Goal: Book appointment/travel/reservation

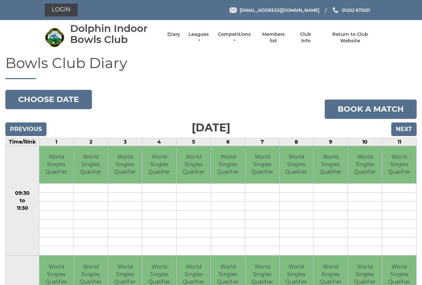
click at [409, 128] on input "Next" at bounding box center [404, 129] width 25 height 14
click at [408, 128] on input "Next" at bounding box center [404, 129] width 25 height 14
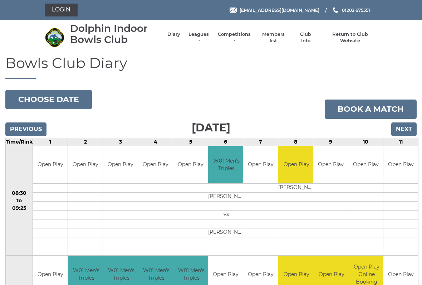
click at [26, 124] on input "Previous" at bounding box center [25, 129] width 41 height 14
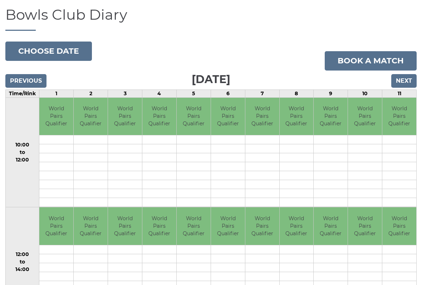
scroll to position [49, 0]
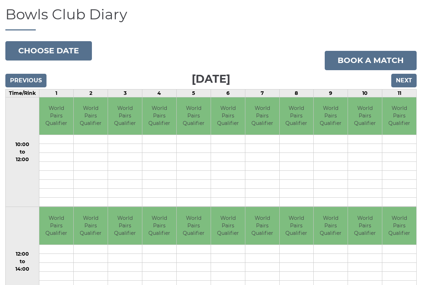
click at [23, 79] on input "Previous" at bounding box center [25, 81] width 41 height 14
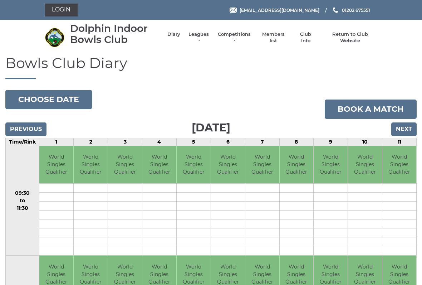
click at [414, 117] on link "Book a match" at bounding box center [371, 109] width 92 height 19
click at [404, 126] on input "Next" at bounding box center [404, 129] width 25 height 14
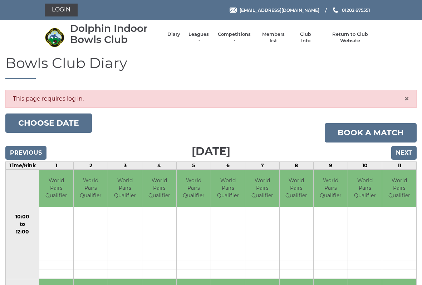
click at [408, 146] on input "Next" at bounding box center [404, 153] width 25 height 14
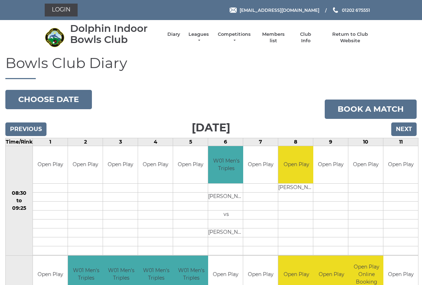
click at [409, 122] on input "Next" at bounding box center [404, 129] width 25 height 14
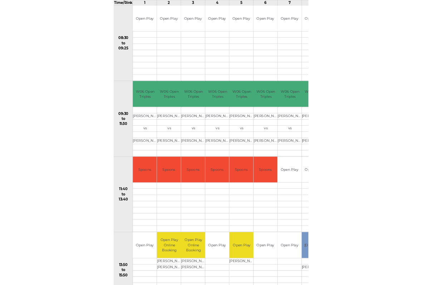
scroll to position [98, 0]
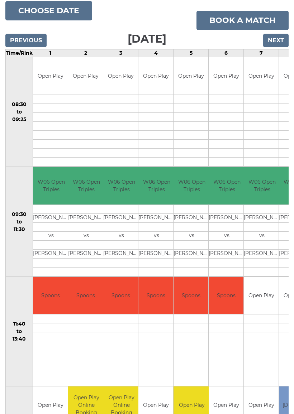
click at [4, 285] on div "Bowls Club Diary [DATE] Choose date Book a match [DATE] Previous Next Time/Rink…" at bounding box center [147, 399] width 294 height 862
